Goal: Register for event/course

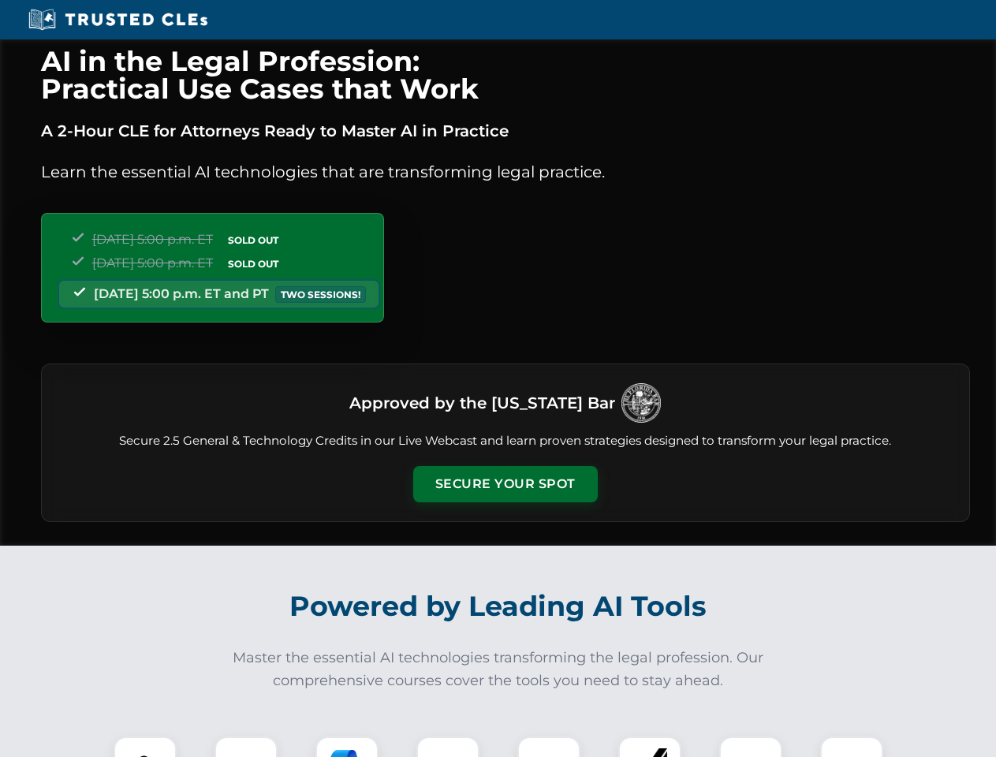
click at [505, 484] on button "Secure Your Spot" at bounding box center [505, 484] width 185 height 36
click at [145, 747] on img at bounding box center [145, 768] width 46 height 46
